Goal: Task Accomplishment & Management: Manage account settings

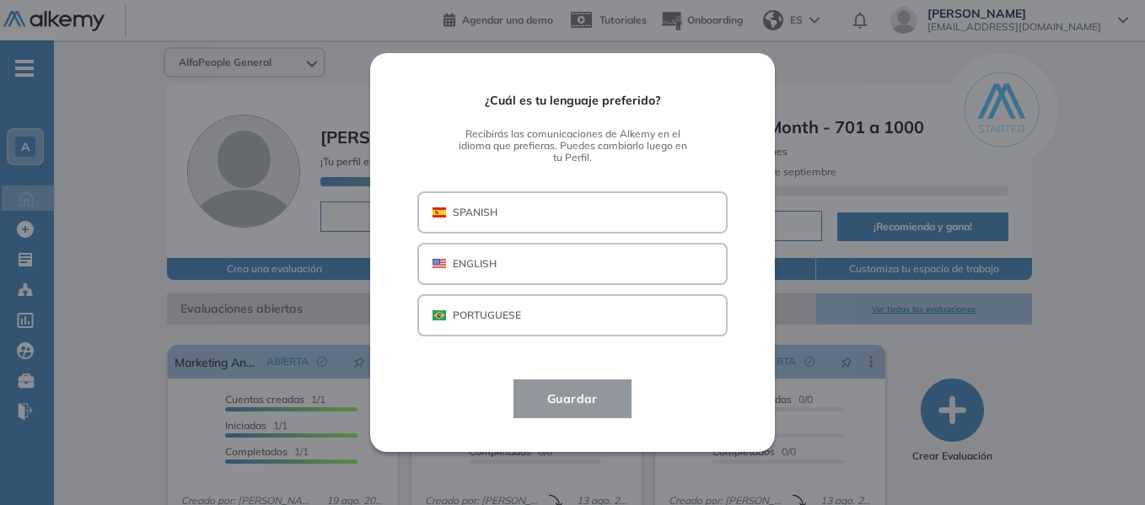
click at [92, 132] on div "¿Cuál es tu lenguaje preferido? Recibirás las comunicaciones de Alkemy en el id…" at bounding box center [572, 252] width 1145 height 505
click at [491, 316] on p "PORTUGUESE" at bounding box center [487, 315] width 68 height 15
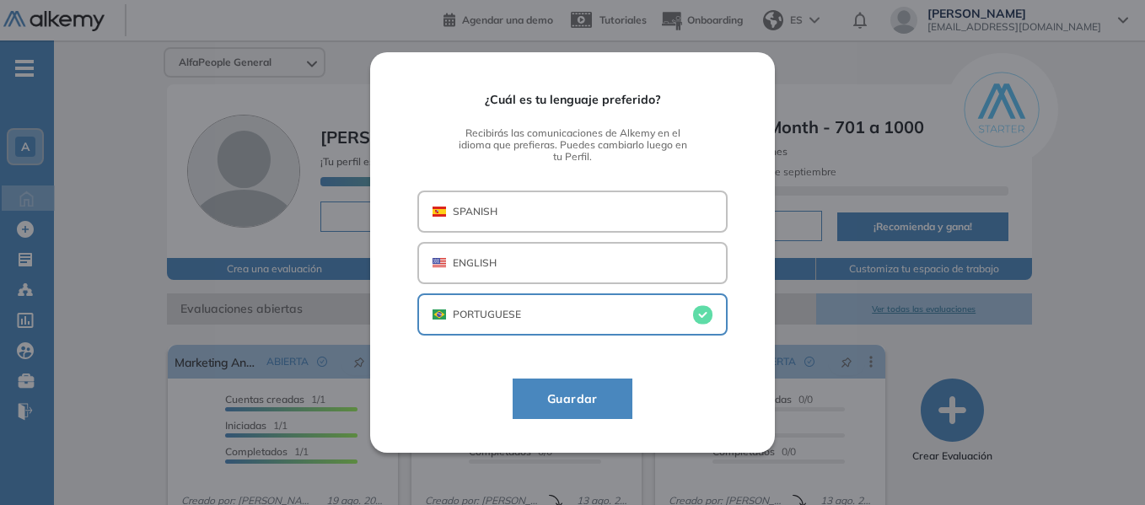
click at [584, 406] on span "Guardar" at bounding box center [573, 399] width 78 height 20
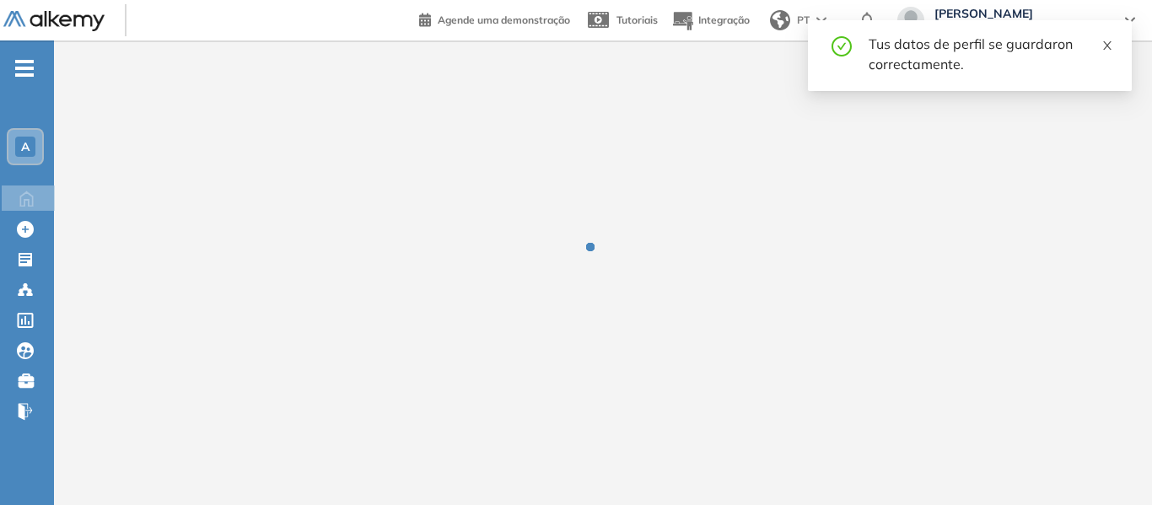
click at [1110, 45] on icon "close" at bounding box center [1107, 46] width 12 height 12
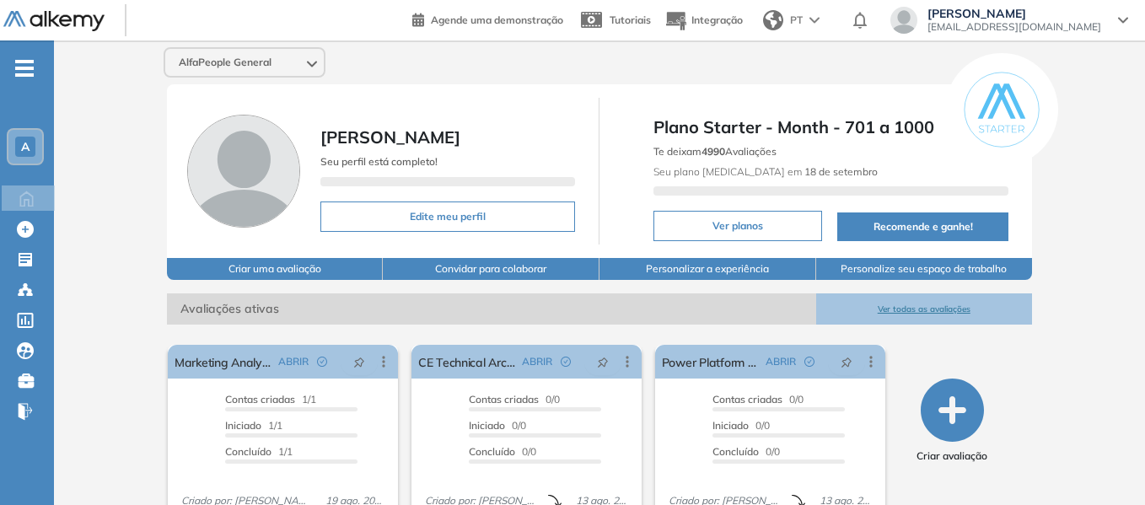
click at [1123, 21] on icon at bounding box center [1123, 20] width 10 height 7
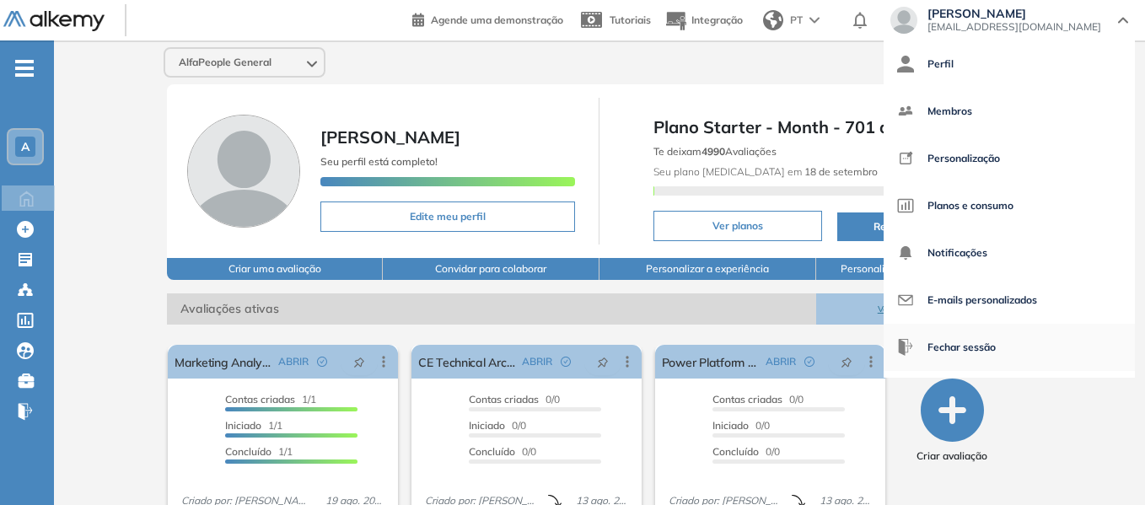
click at [996, 348] on span "Fechar sessão" at bounding box center [962, 347] width 68 height 40
